Goal: Browse casually

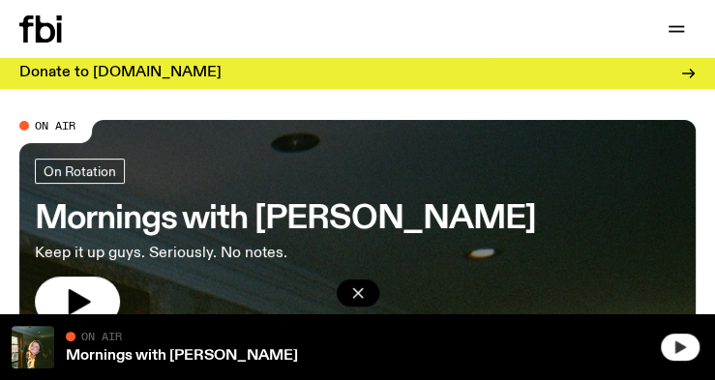
click at [693, 338] on button "button" at bounding box center [680, 347] width 39 height 27
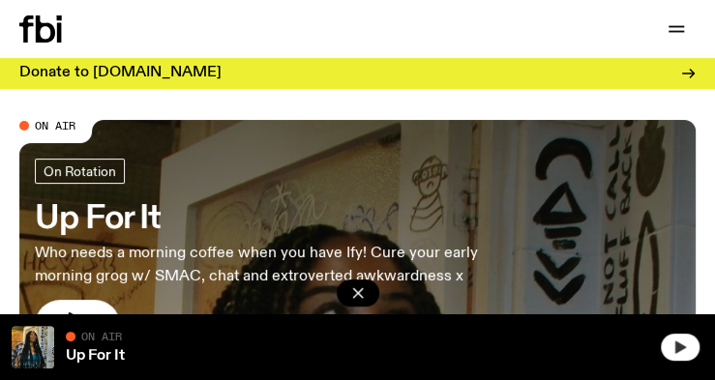
click at [683, 346] on icon "button" at bounding box center [680, 347] width 15 height 15
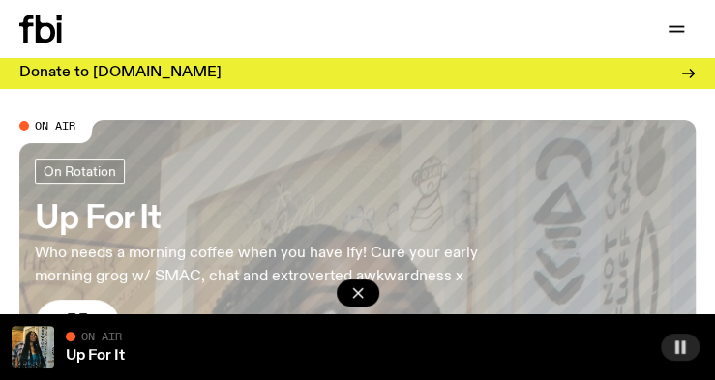
click at [688, 346] on button "button" at bounding box center [680, 347] width 39 height 27
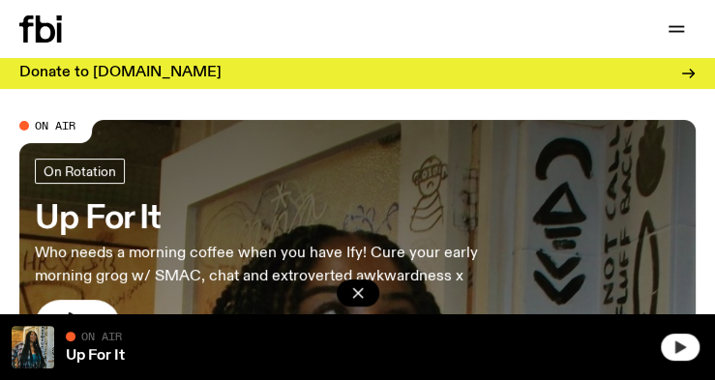
click at [687, 347] on button "button" at bounding box center [680, 347] width 39 height 27
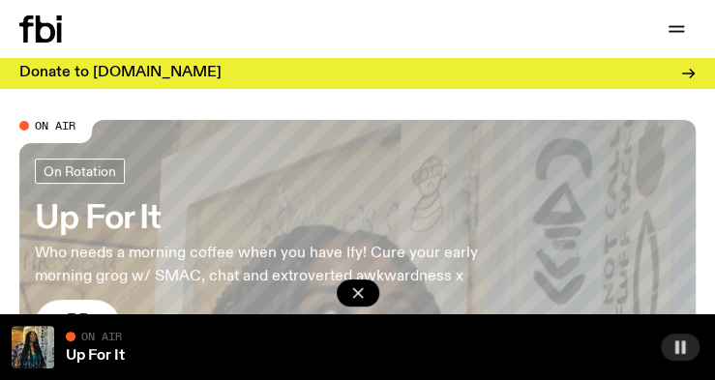
click at [674, 348] on icon "button" at bounding box center [680, 347] width 15 height 15
